Goal: Find specific page/section: Find specific page/section

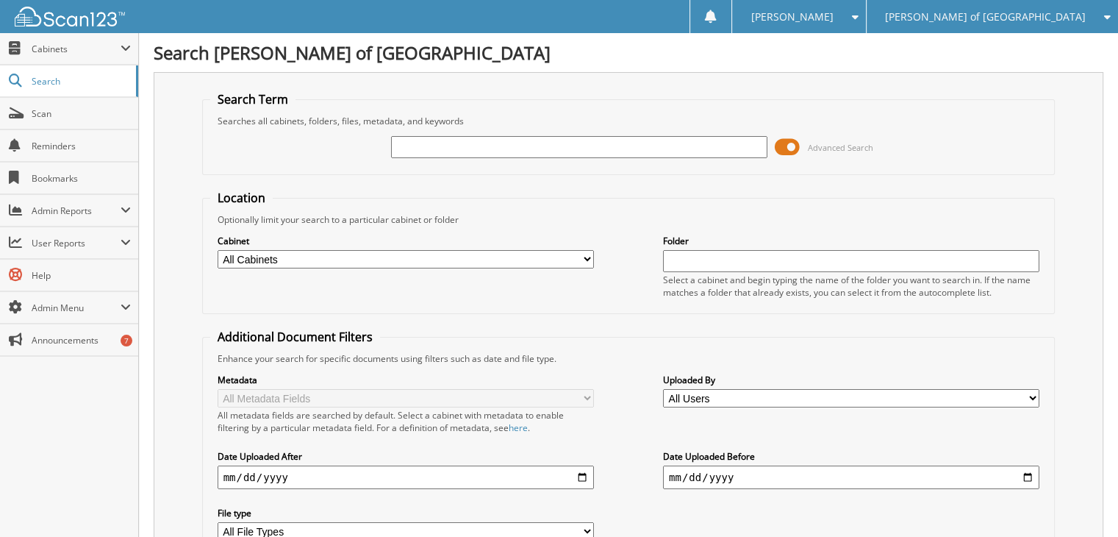
click at [406, 145] on input "text" at bounding box center [579, 147] width 376 height 22
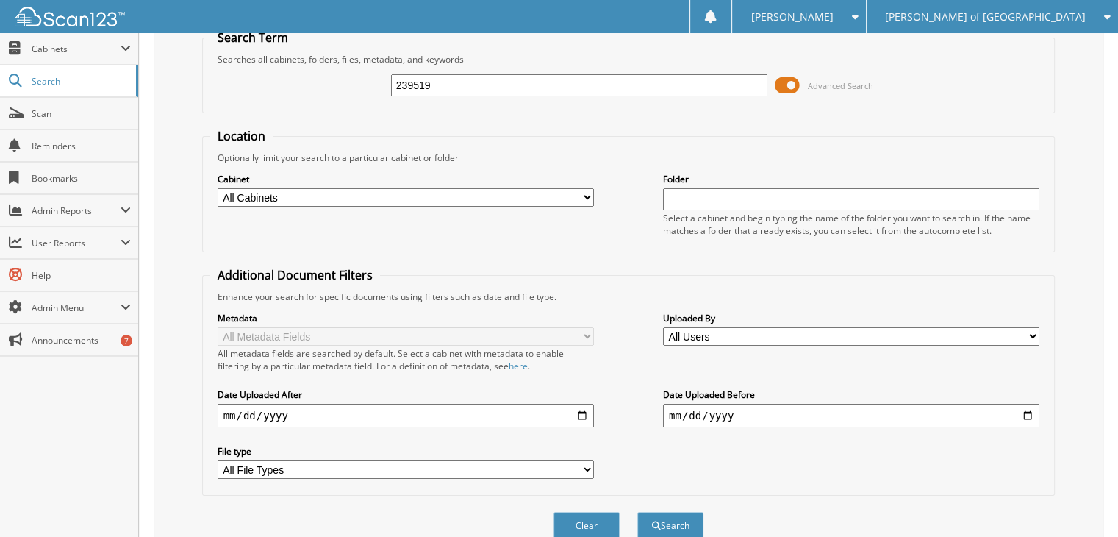
scroll to position [118, 0]
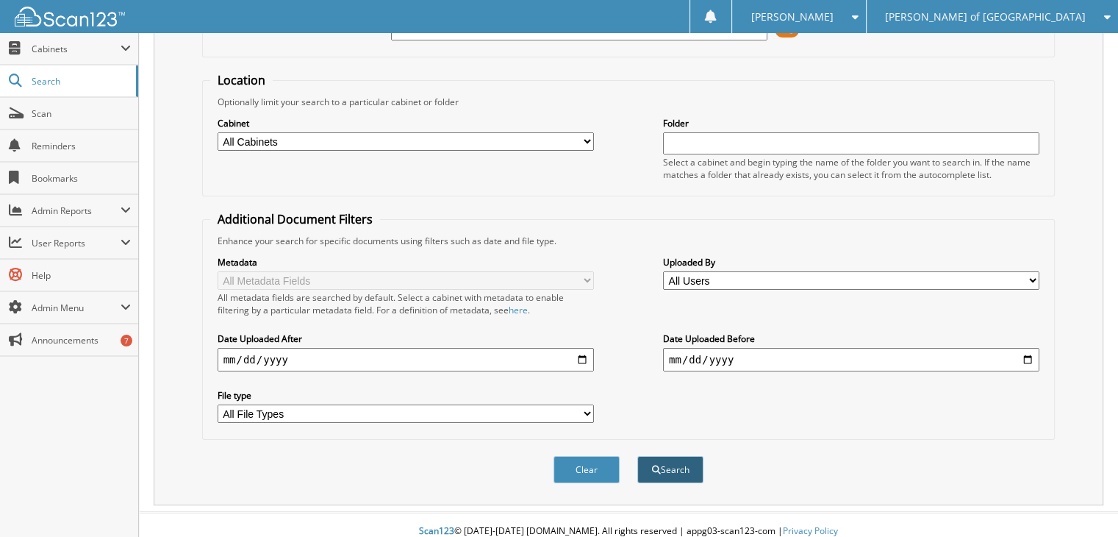
type input "239519"
click at [680, 456] on button "Search" at bounding box center [670, 469] width 66 height 27
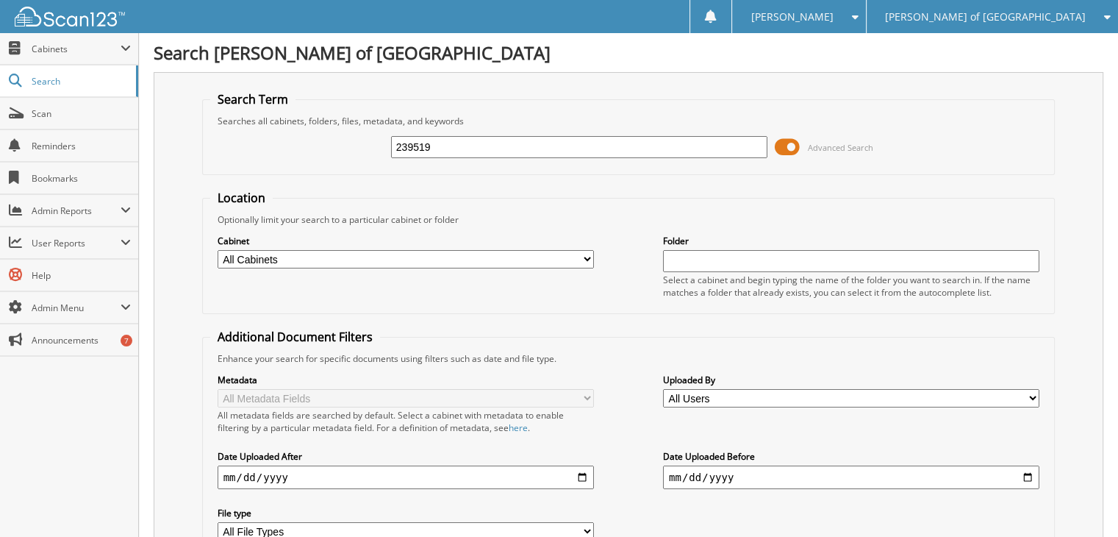
scroll to position [350, 0]
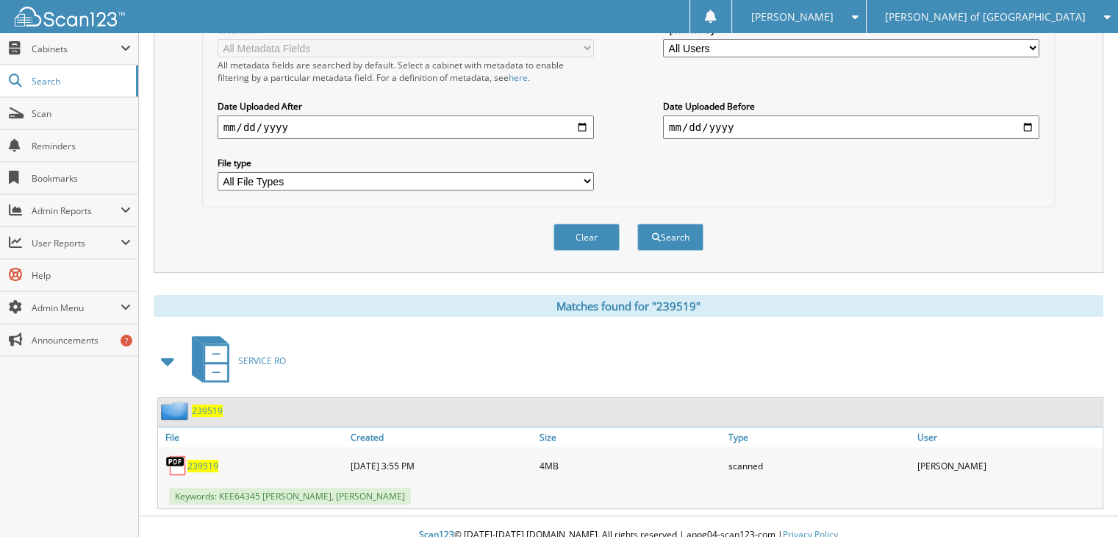
click at [195, 460] on span "239519" at bounding box center [202, 466] width 31 height 12
